Goal: Task Accomplishment & Management: Use online tool/utility

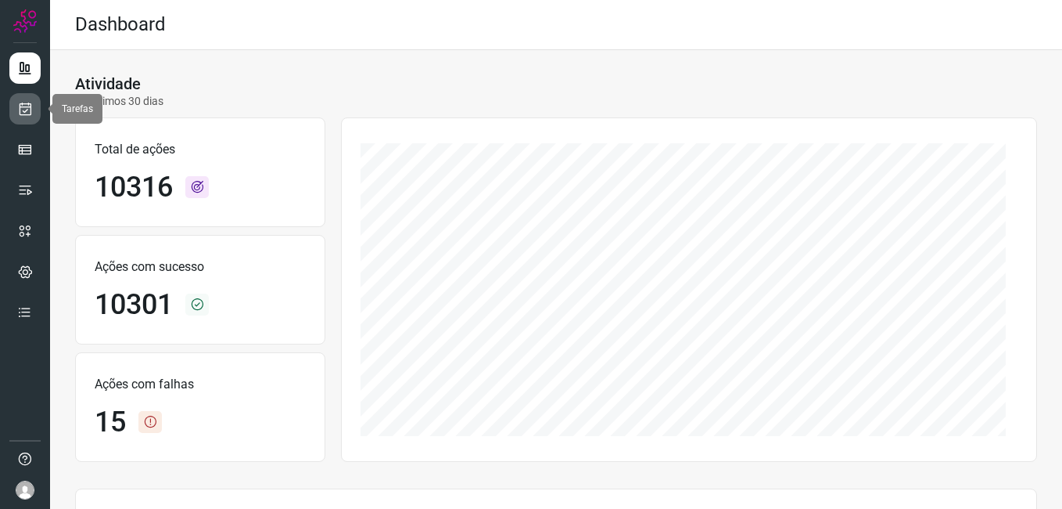
click at [21, 109] on icon at bounding box center [25, 109] width 16 height 16
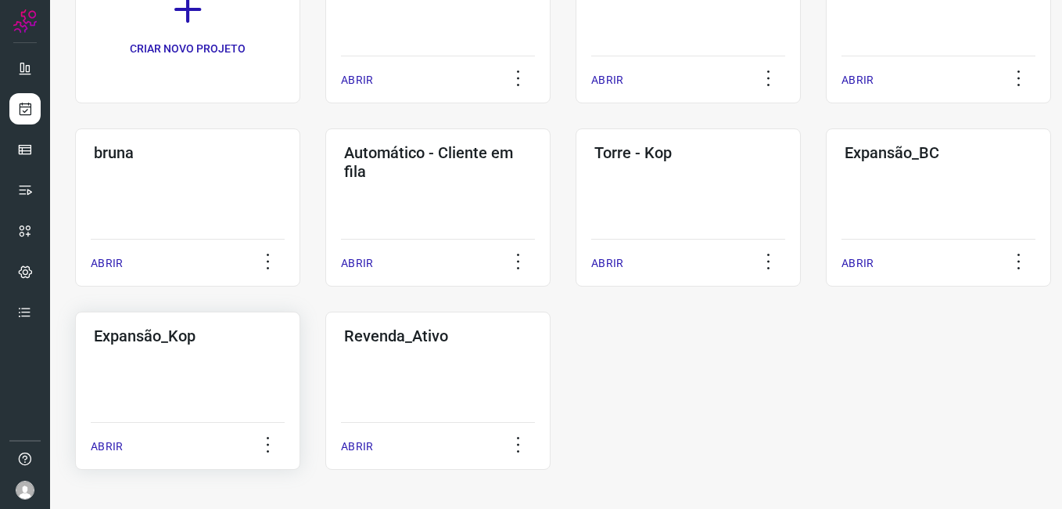
click at [137, 390] on div "Expansão_Kop ABRIR" at bounding box center [187, 390] width 225 height 158
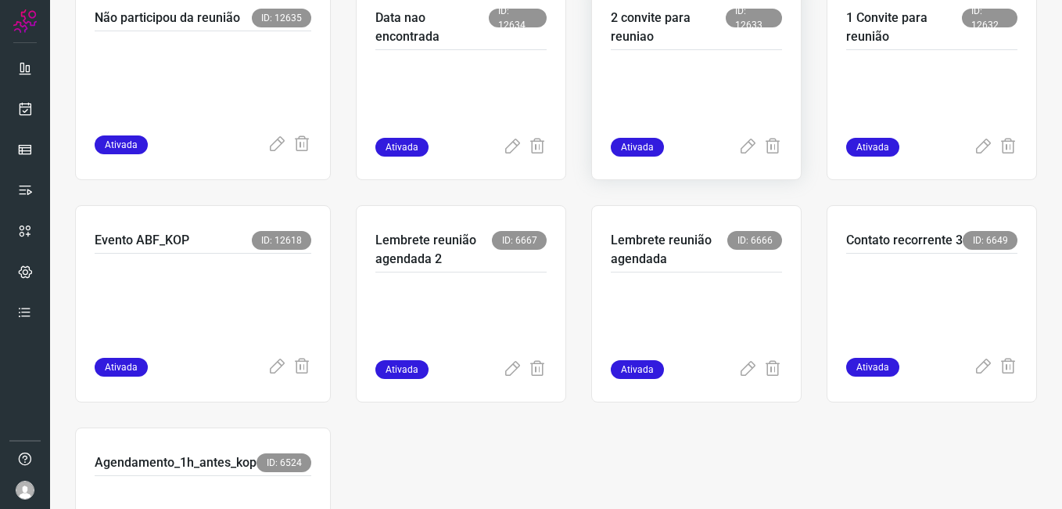
scroll to position [391, 0]
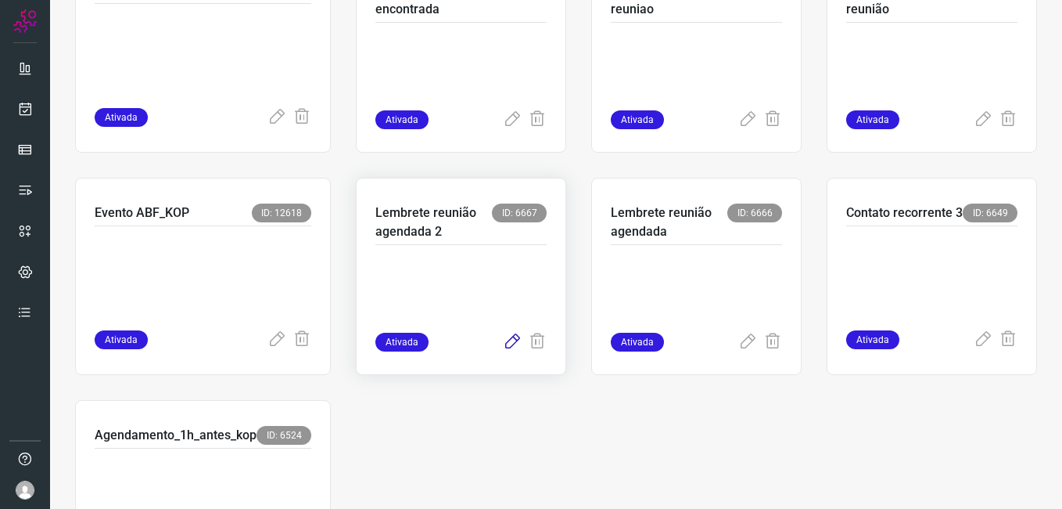
click at [503, 349] on icon at bounding box center [512, 341] width 19 height 19
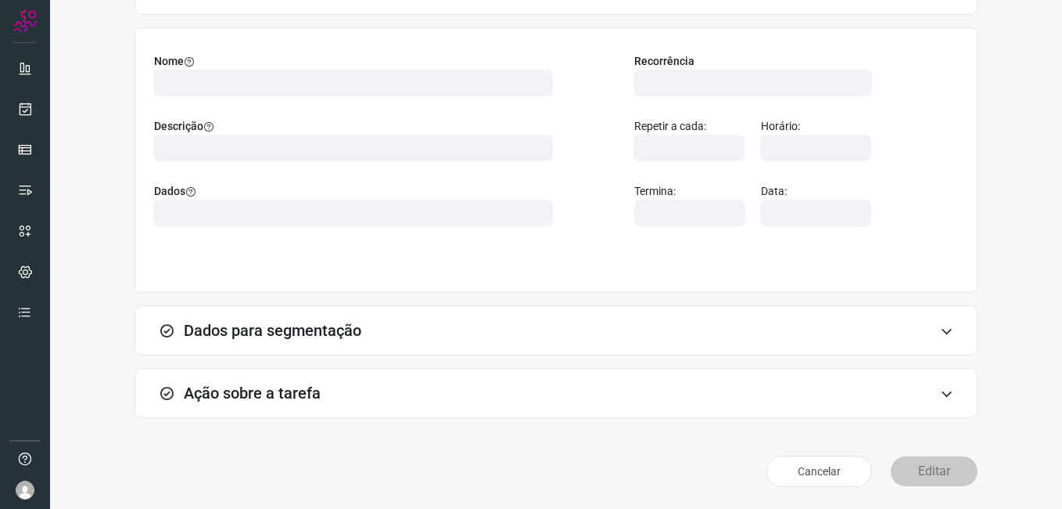
scroll to position [102, 0]
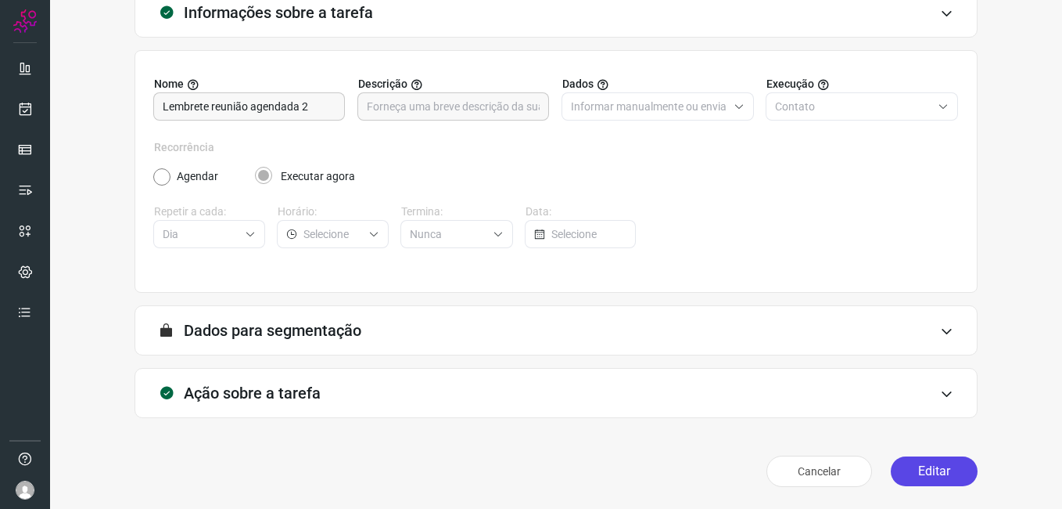
drag, startPoint x: 944, startPoint y: 464, endPoint x: 933, endPoint y: 462, distance: 11.8
click at [944, 465] on button "Editar" at bounding box center [934, 471] width 87 height 30
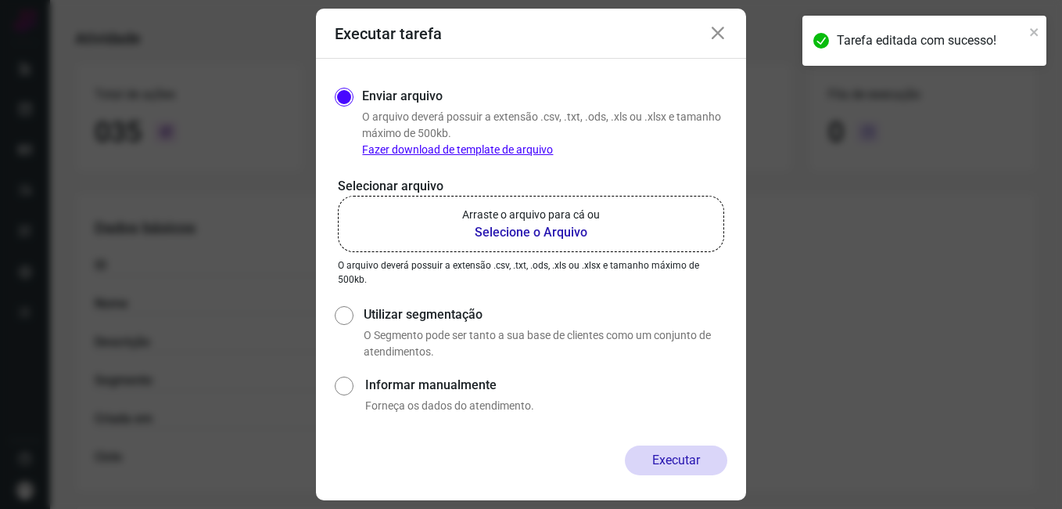
click at [492, 231] on b "Selecione o Arquivo" at bounding box center [531, 232] width 138 height 19
click at [0, 0] on input "Arraste o arquivo para cá ou Selecione o Arquivo" at bounding box center [0, 0] width 0 height 0
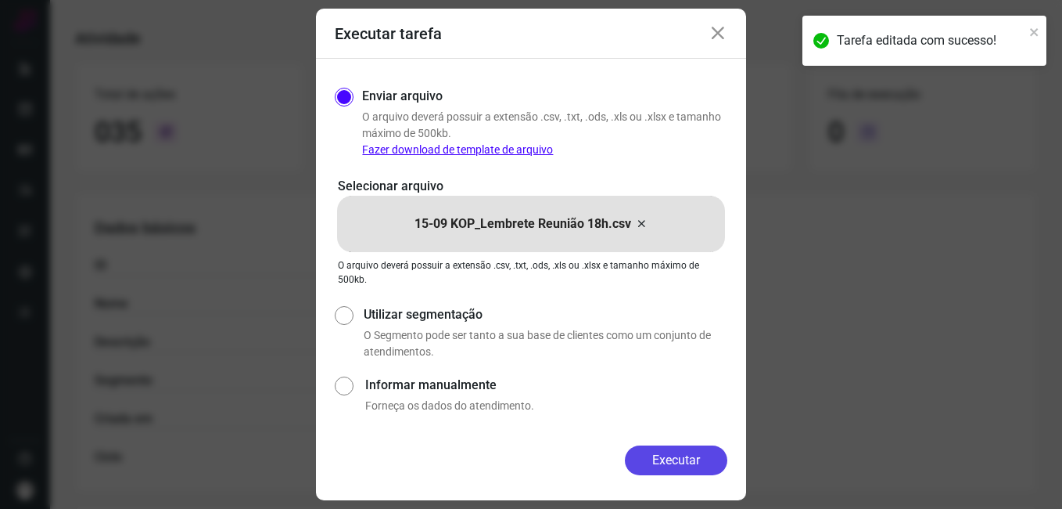
click at [633, 459] on button "Executar" at bounding box center [676, 460] width 102 height 30
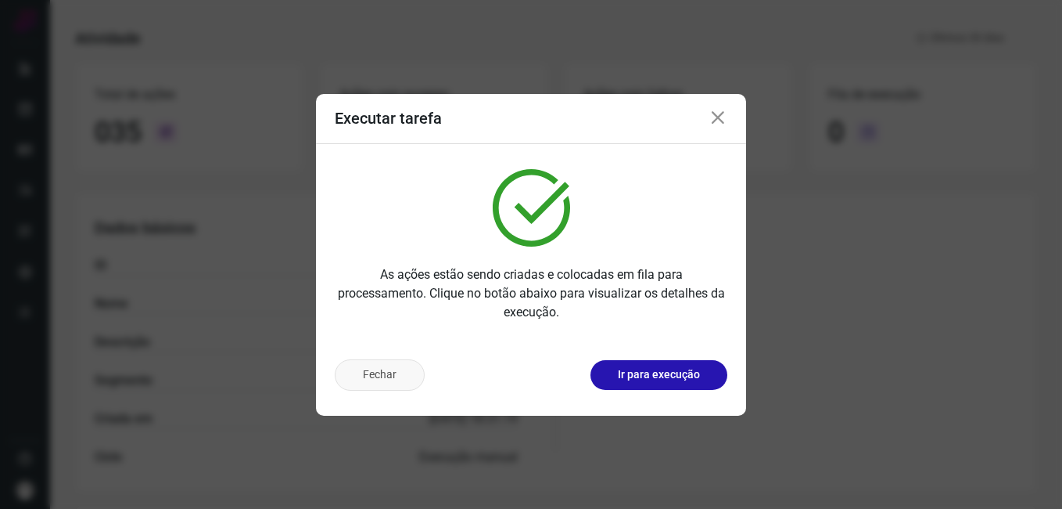
click at [374, 379] on button "Fechar" at bounding box center [380, 374] width 90 height 31
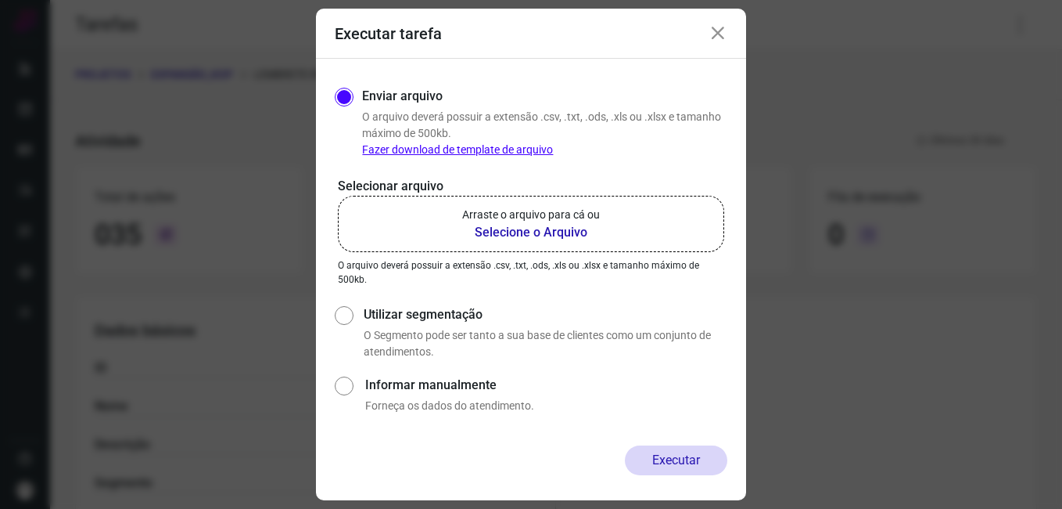
click at [719, 39] on icon at bounding box center [718, 33] width 19 height 19
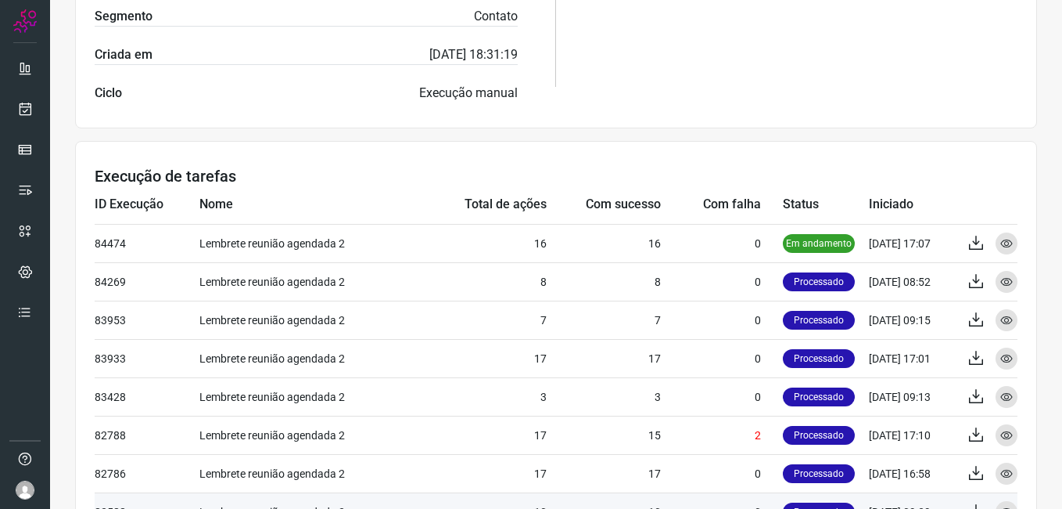
scroll to position [469, 0]
